Goal: Task Accomplishment & Management: Manage account settings

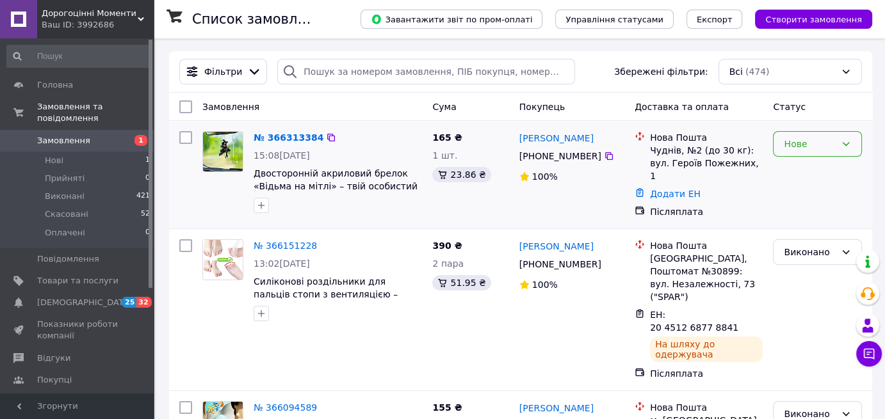
click at [841, 150] on div "Нове" at bounding box center [817, 144] width 89 height 26
click at [809, 171] on li "Прийнято" at bounding box center [818, 170] width 88 height 23
click at [284, 139] on link "№ 366313384" at bounding box center [285, 138] width 63 height 10
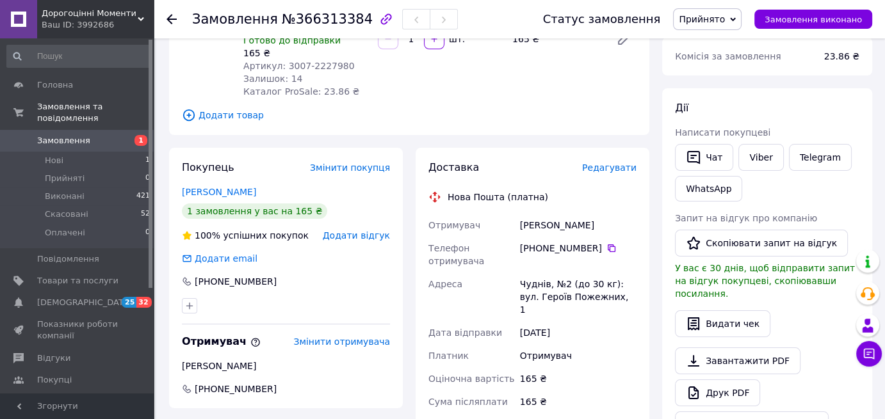
scroll to position [192, 0]
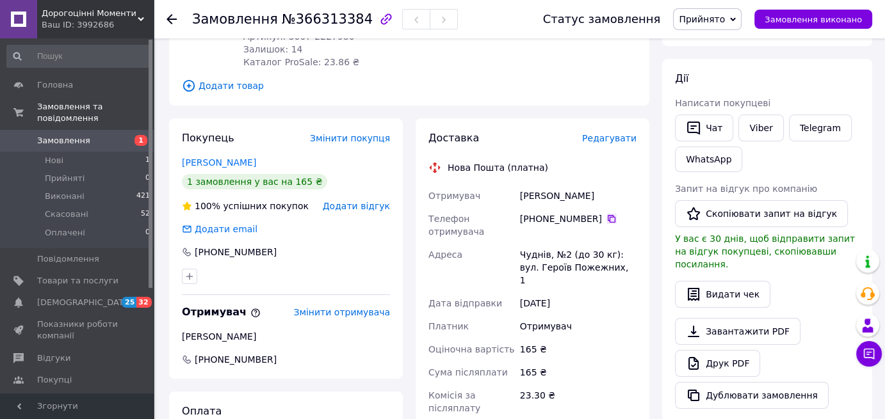
click at [606, 217] on icon at bounding box center [611, 219] width 10 height 10
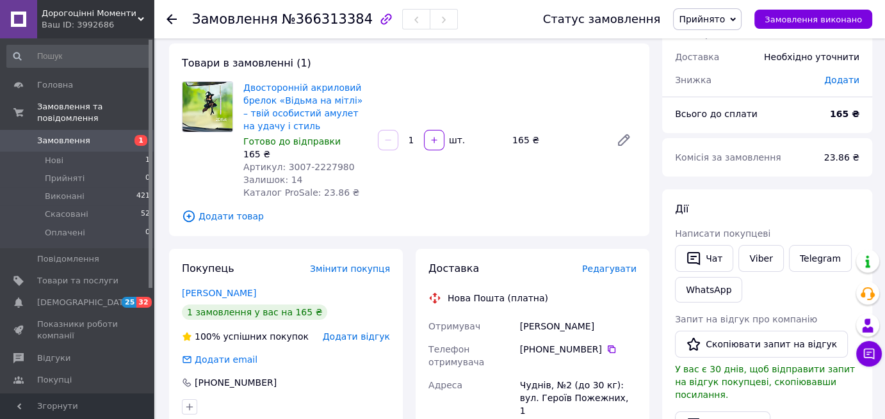
scroll to position [64, 0]
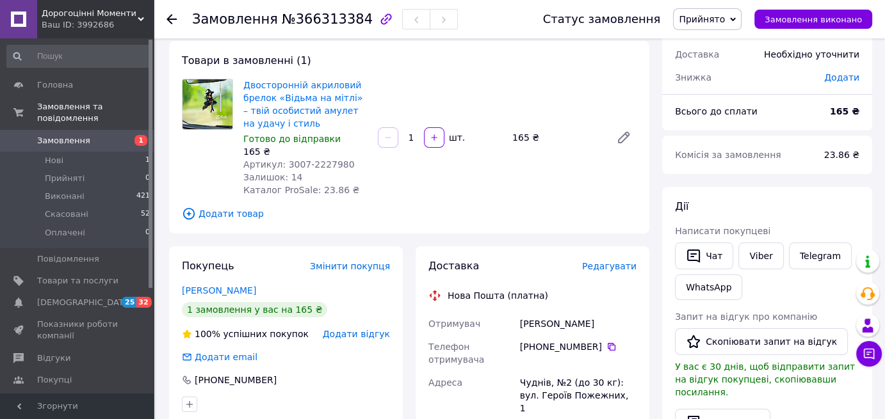
drag, startPoint x: 592, startPoint y: 325, endPoint x: 511, endPoint y: 329, distance: 81.5
copy div "Отримувач Гусько Людмила"
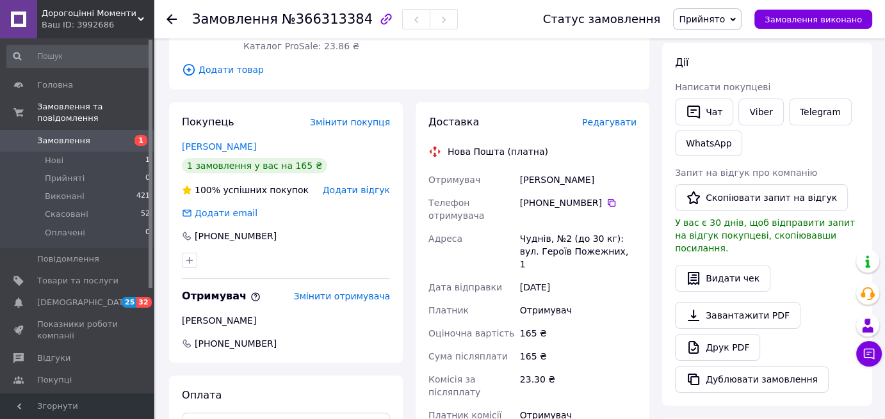
scroll to position [256, 0]
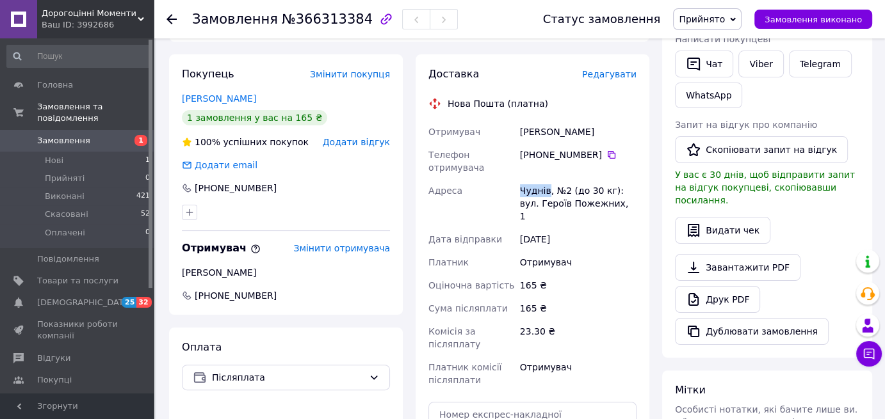
drag, startPoint x: 546, startPoint y: 191, endPoint x: 508, endPoint y: 188, distance: 37.9
click at [508, 188] on div "Отримувач Гусько Людмила Телефон отримувача +380 98 048 14 83   Адреса Чуднів, …" at bounding box center [532, 256] width 213 height 272
copy div "Адреса Чуднів"
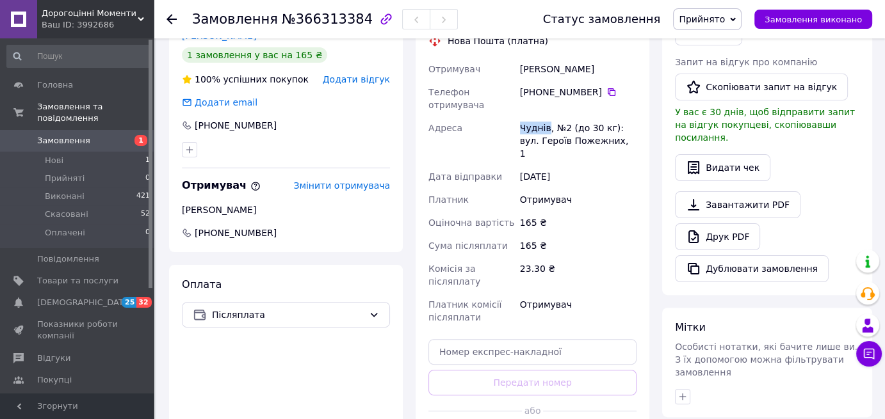
scroll to position [320, 0]
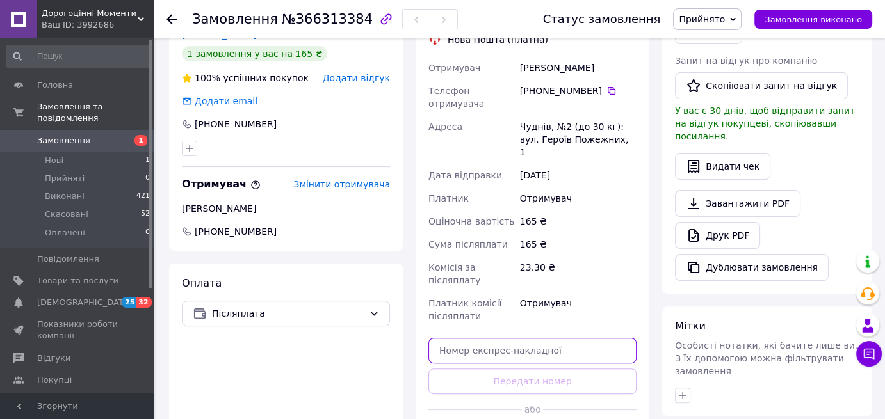
click at [494, 338] on input "text" at bounding box center [532, 351] width 208 height 26
paste input "20451269133119"
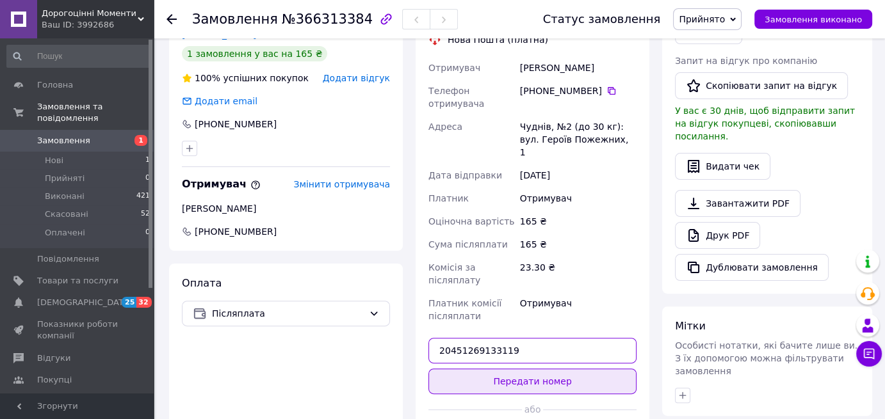
type input "20451269133119"
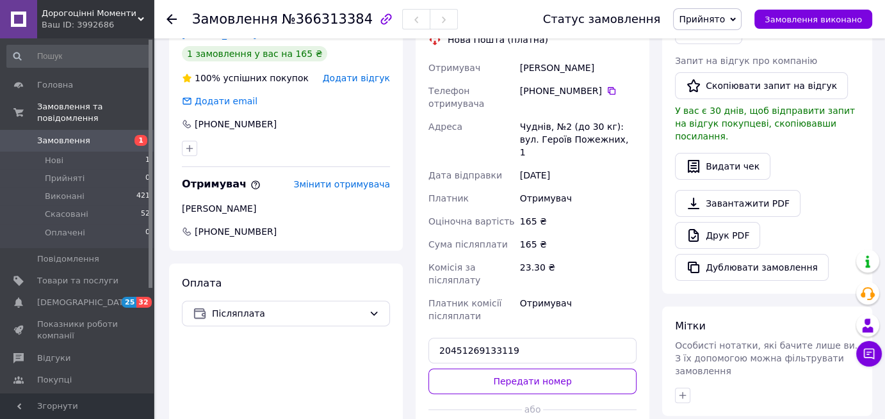
click at [493, 369] on button "Передати номер" at bounding box center [532, 382] width 208 height 26
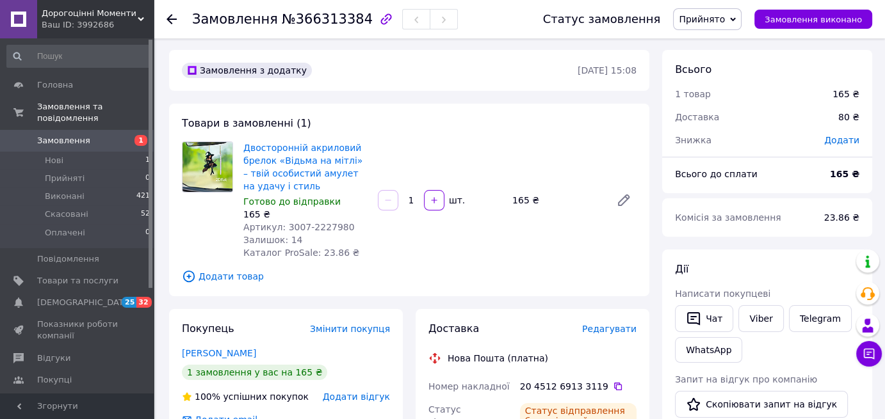
scroll to position [0, 0]
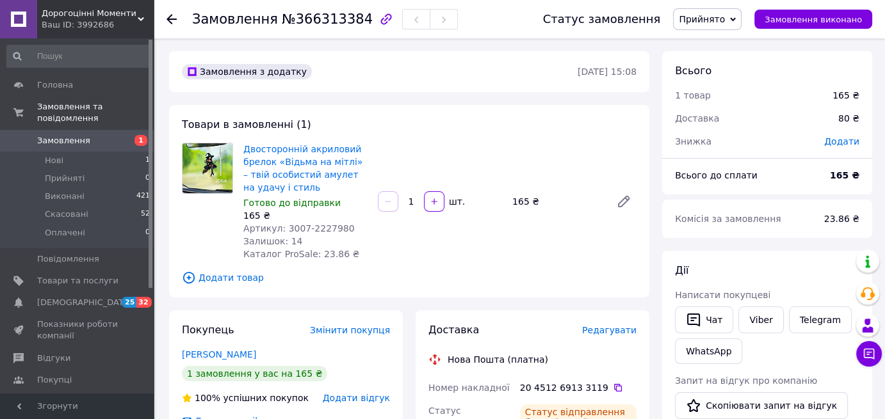
click at [61, 135] on span "Замовлення" at bounding box center [63, 141] width 53 height 12
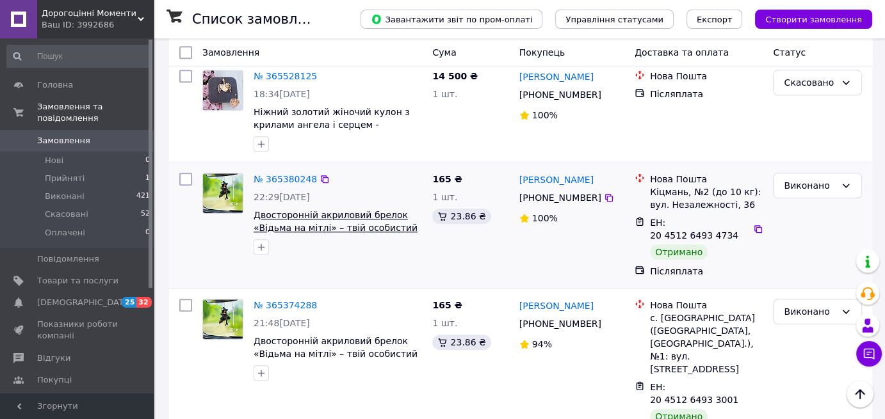
scroll to position [1025, 0]
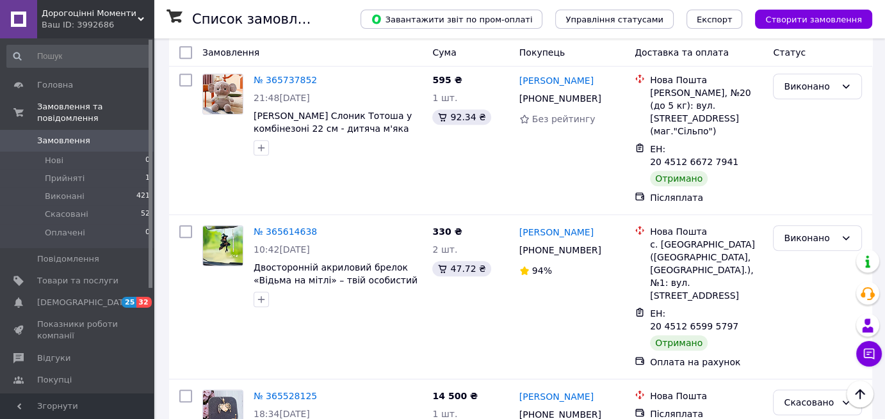
click at [65, 135] on span "Замовлення" at bounding box center [63, 141] width 53 height 12
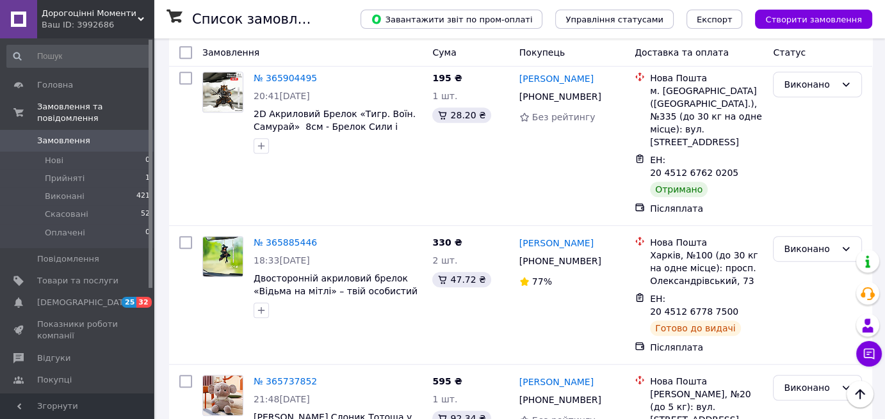
scroll to position [704, 0]
